Goal: Task Accomplishment & Management: Manage account settings

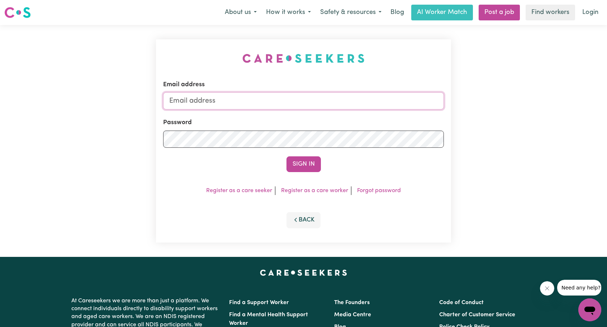
type input "[EMAIL_ADDRESS][DOMAIN_NAME]"
click at [307, 169] on button "Sign In" at bounding box center [303, 165] width 34 height 16
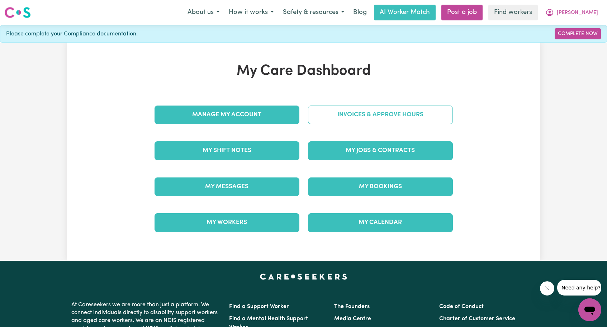
click at [401, 111] on link "Invoices & Approve Hours" at bounding box center [380, 115] width 145 height 19
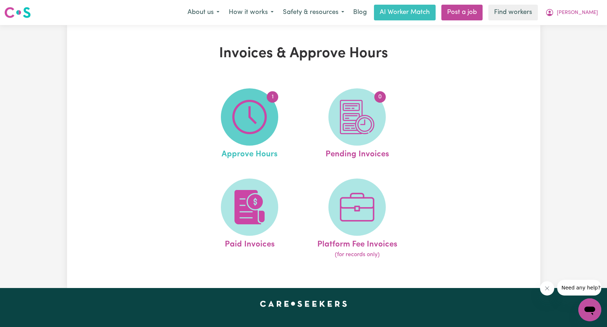
click at [248, 120] on img at bounding box center [249, 117] width 34 height 34
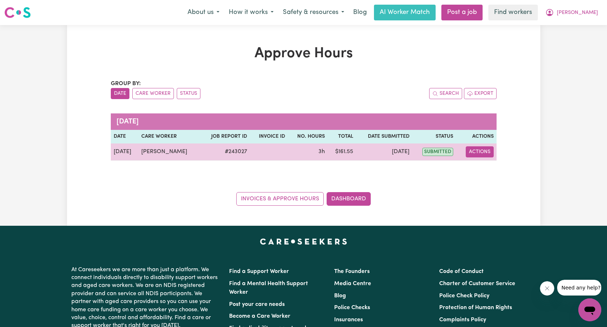
click at [482, 151] on button "Actions" at bounding box center [479, 152] width 28 height 11
click at [489, 169] on link "View Job Report" at bounding box center [496, 169] width 61 height 14
select select "pm"
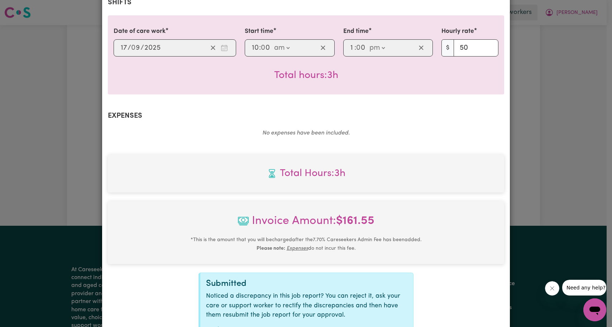
scroll to position [232, 0]
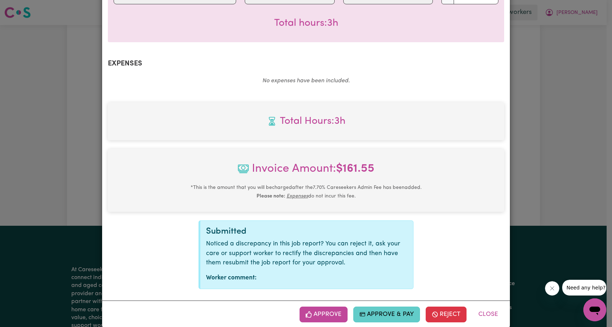
click at [382, 307] on button "Approve & Pay" at bounding box center [386, 315] width 67 height 16
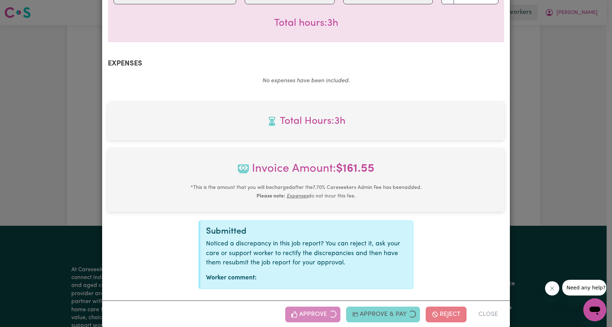
scroll to position [118, 0]
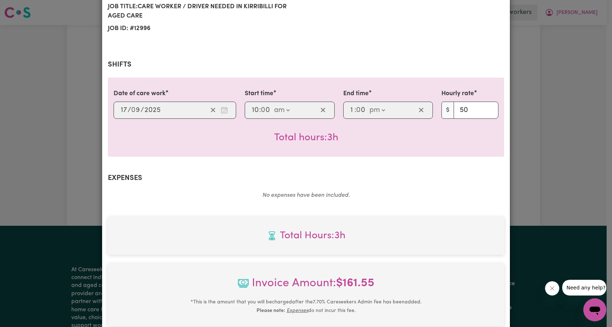
select select "card_1Q4C9AB2z0xKyepBSLLLMy0l"
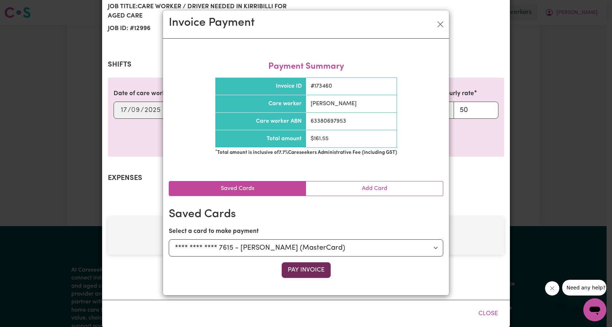
click at [310, 270] on button "Pay Invoice" at bounding box center [306, 271] width 49 height 16
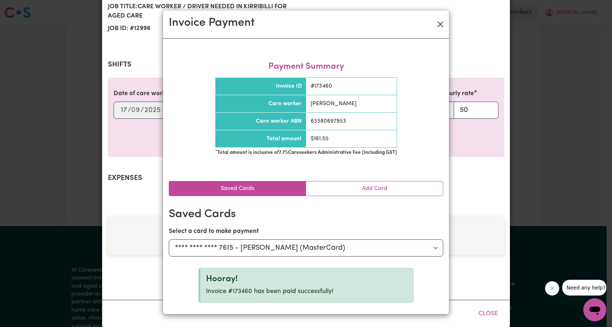
click at [441, 24] on button "Close" at bounding box center [440, 24] width 11 height 11
